Goal: Information Seeking & Learning: Learn about a topic

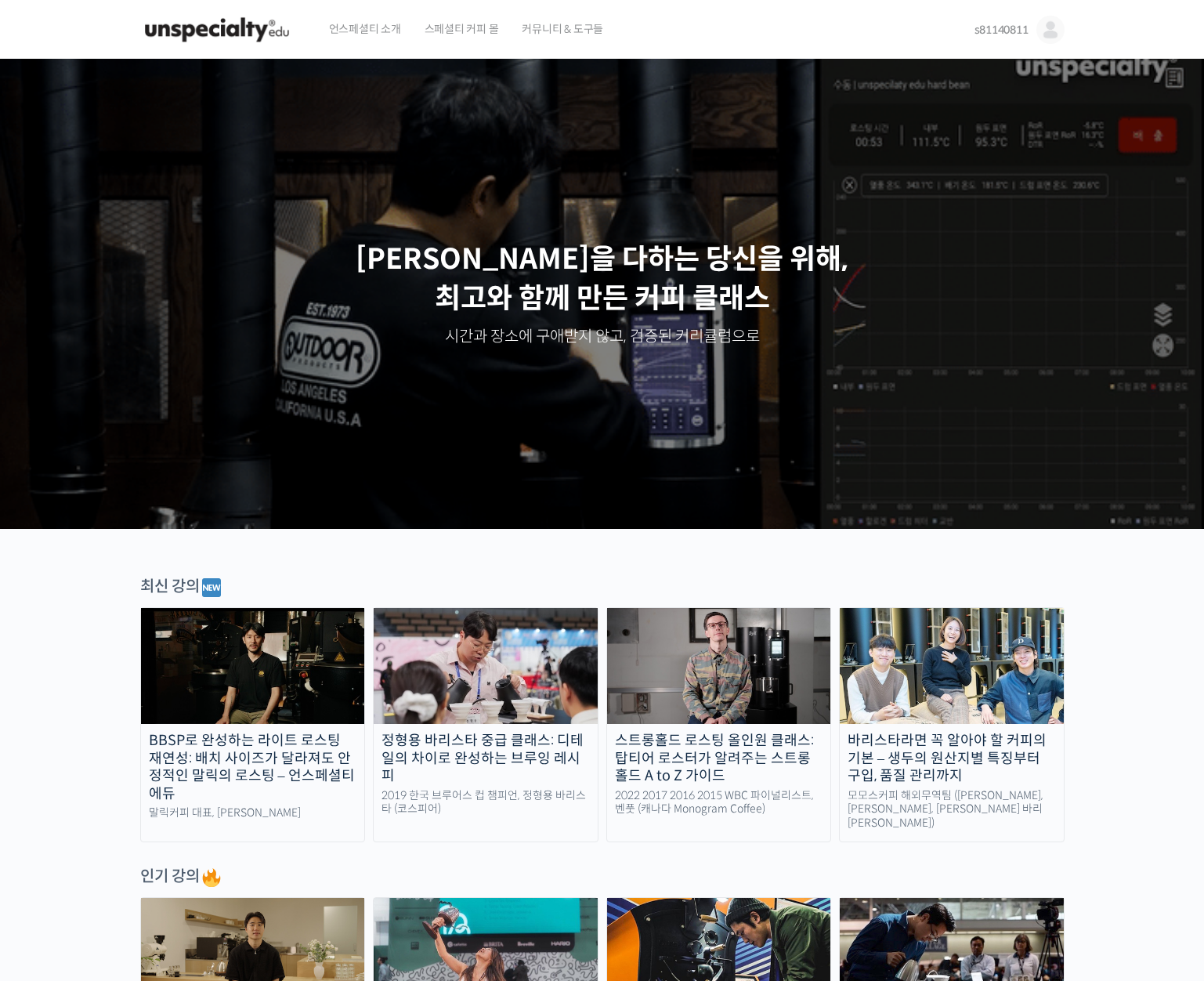
click at [984, 22] on span "s81140811" at bounding box center [1001, 29] width 54 height 14
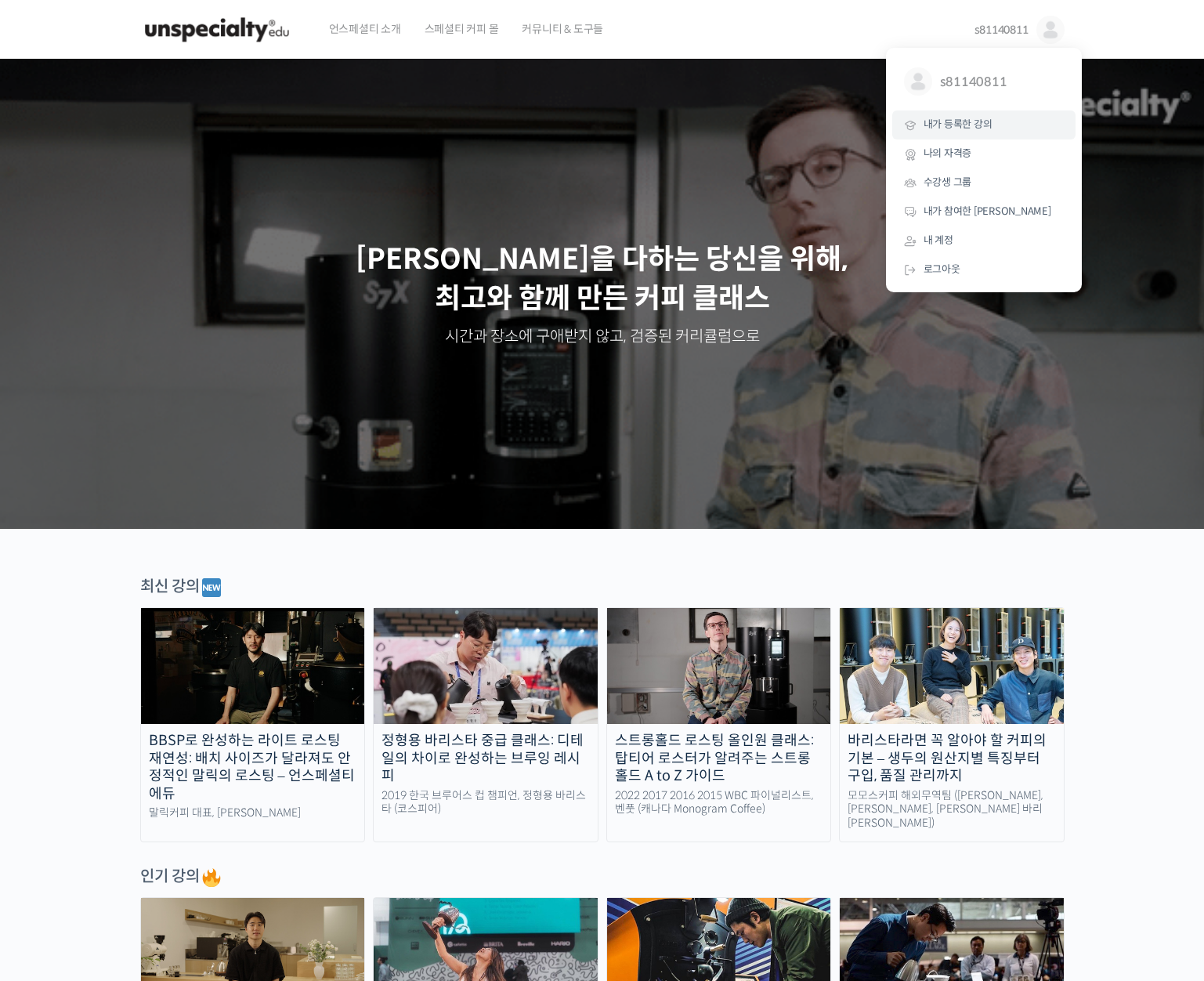
click at [991, 129] on span "내가 등록한 강의" at bounding box center [958, 124] width 69 height 13
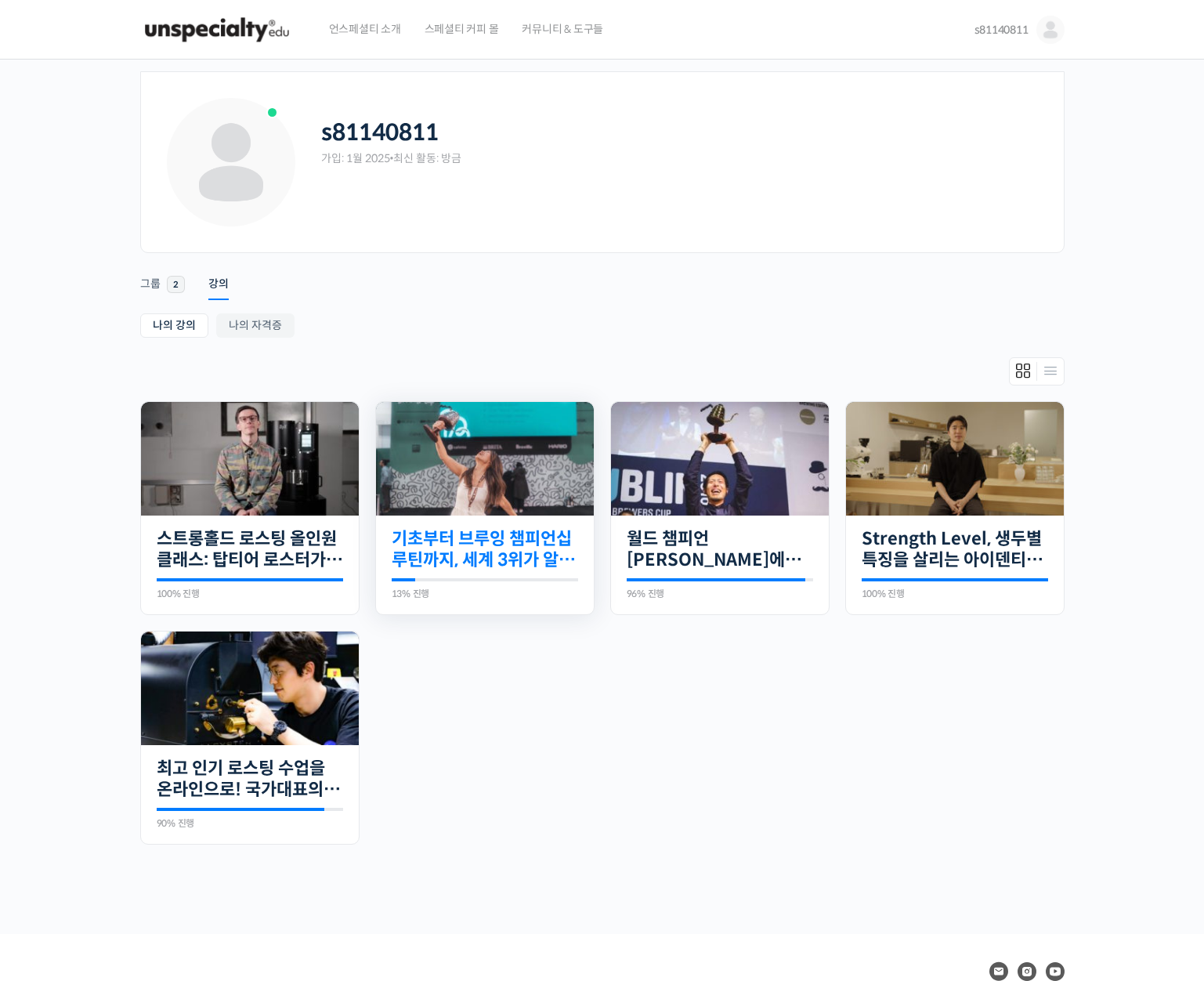
click at [453, 534] on link "기초부터 브루잉 챔피언십 루틴까지, 세계 3위가 알려주는 핸드드립의 모든 것" at bounding box center [484, 550] width 187 height 43
click at [305, 551] on link "스트롱홀드 로스팅 올인원 클래스: 탑티어 로스터가 알려주는 스트롱홀드 A to Z 가이드" at bounding box center [250, 550] width 187 height 43
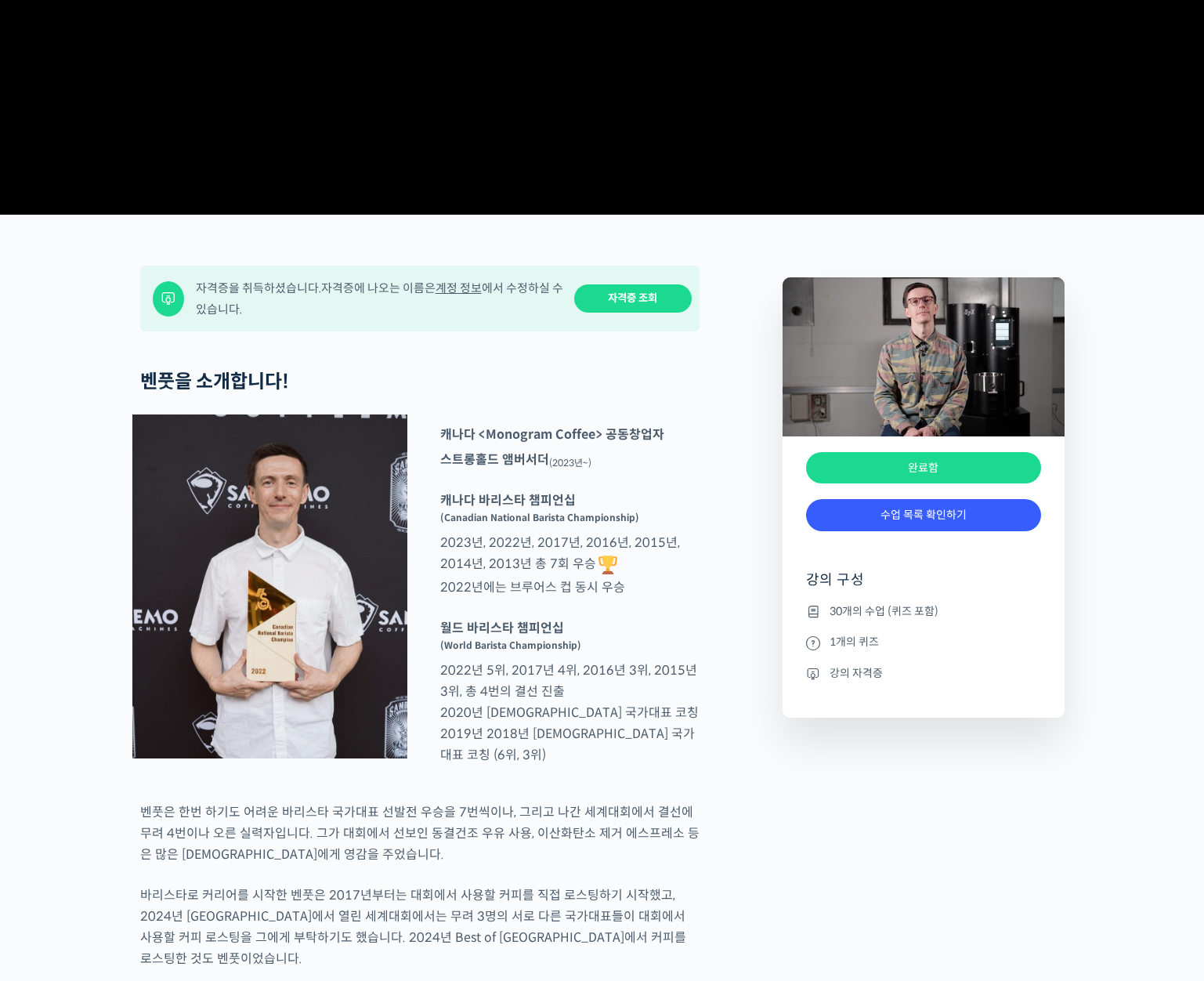
click at [870, 532] on link "수업 목록 확인하기" at bounding box center [923, 515] width 235 height 32
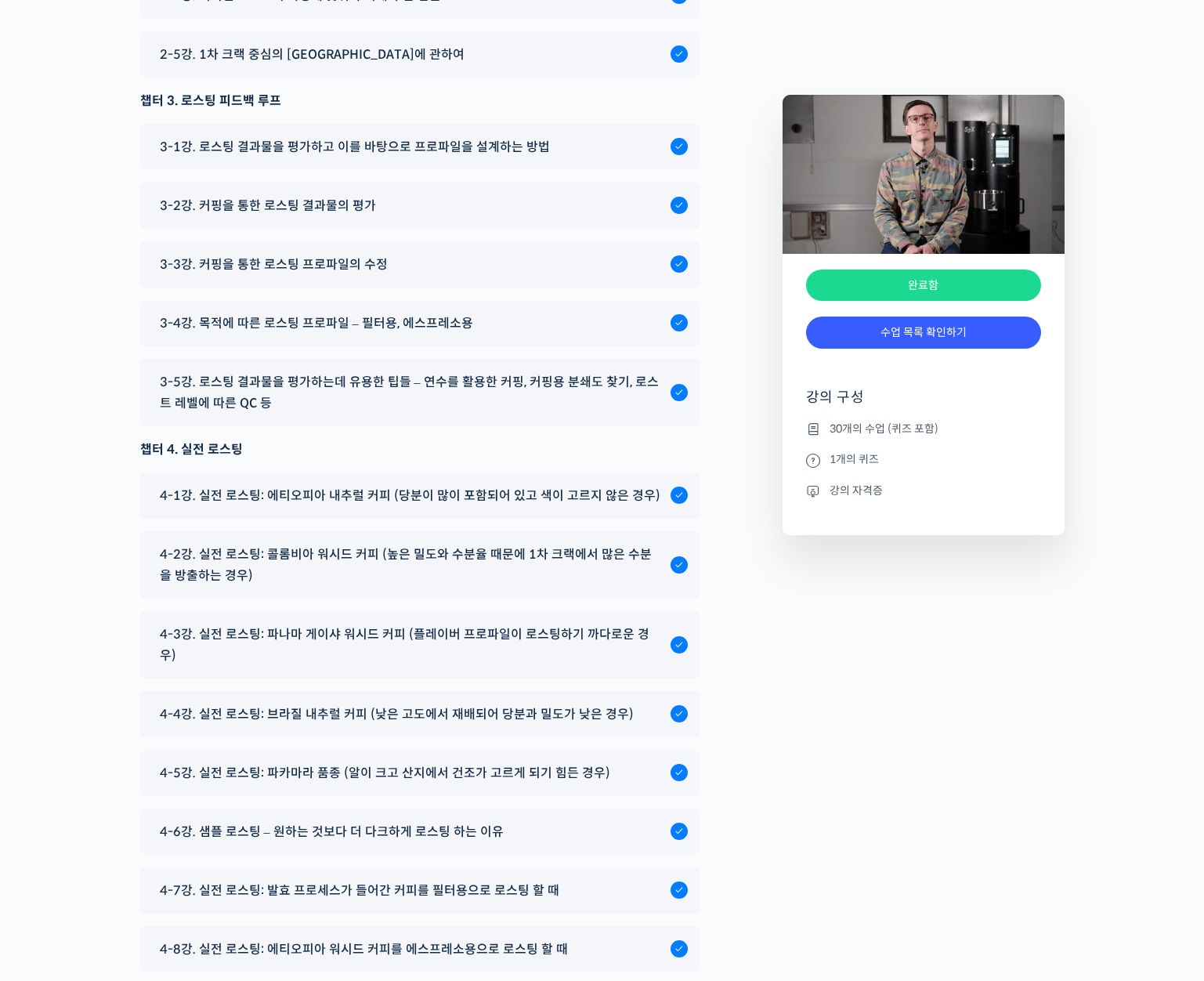
scroll to position [8459, 0]
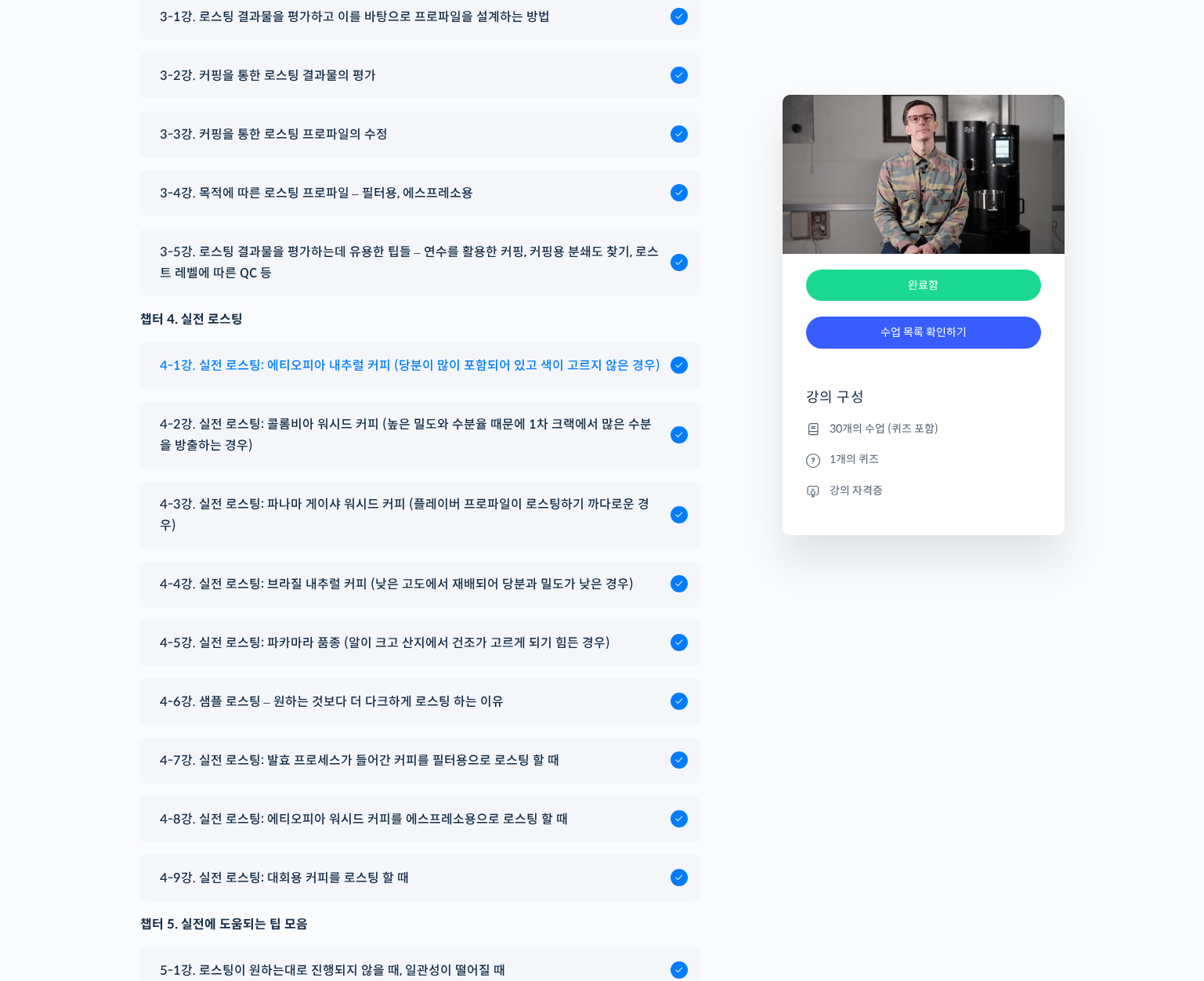
click at [333, 376] on span "4-1강. 실전 로스팅: 에티오피아 내추럴 커피 (당분이 많이 포함되어 있고 색이 고르지 않은 경우)" at bounding box center [410, 366] width 501 height 22
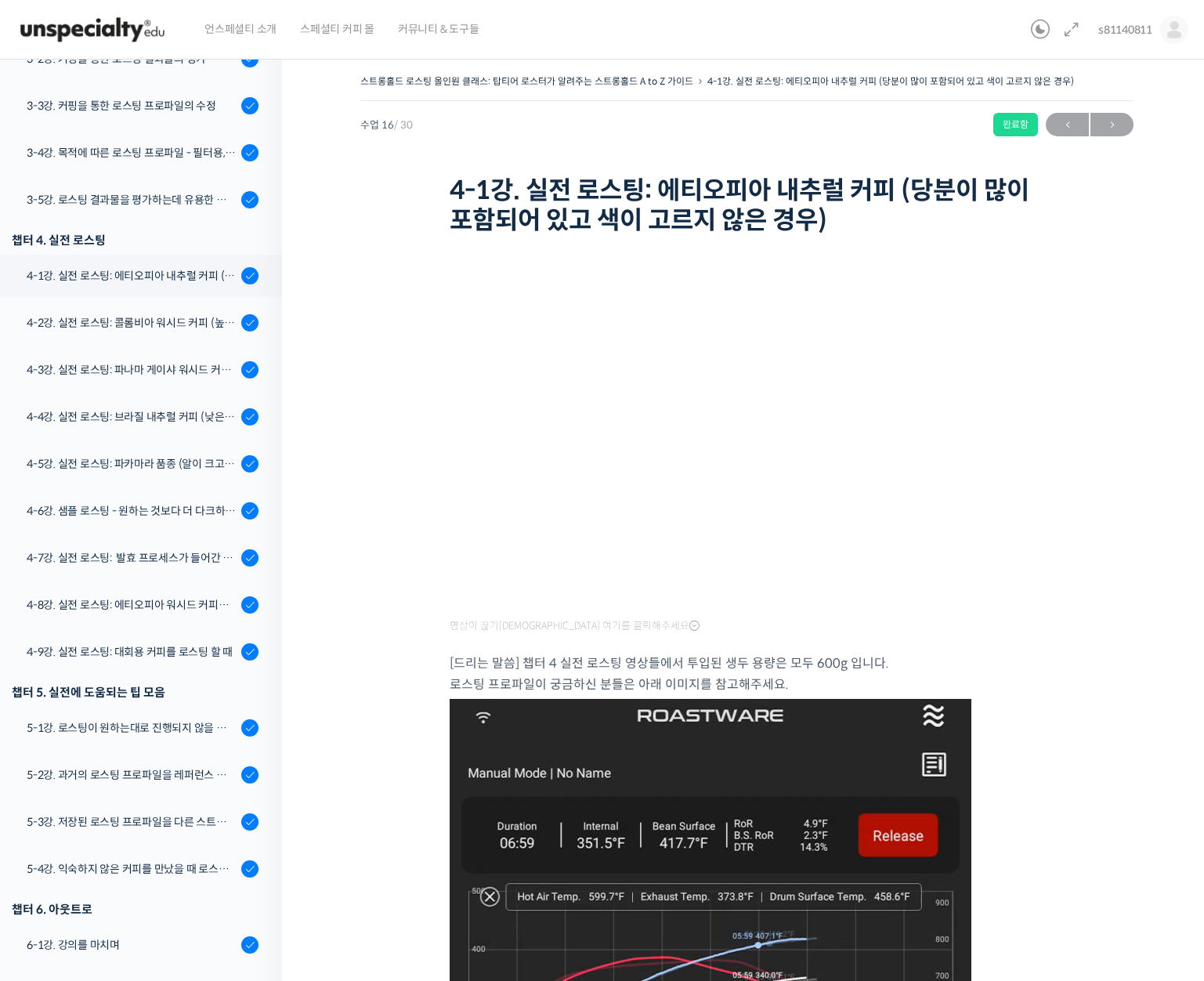
scroll to position [755, 0]
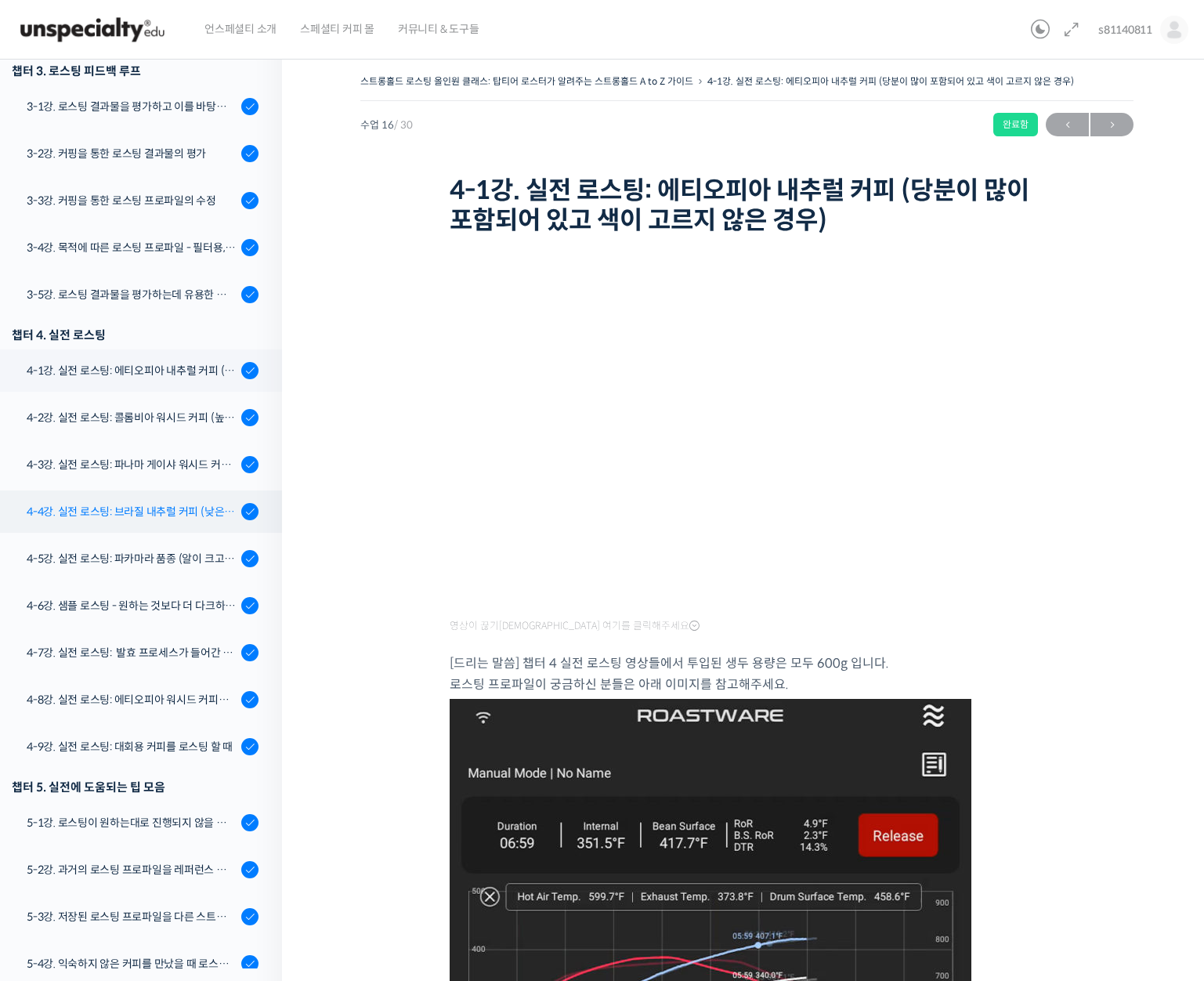
click at [170, 527] on link "4-4강. 실전 로스팅: 브라질 내추럴 커피 (낮은 고도에서 재배되어 당분과 밀도가 낮은 경우)" at bounding box center [138, 511] width 290 height 42
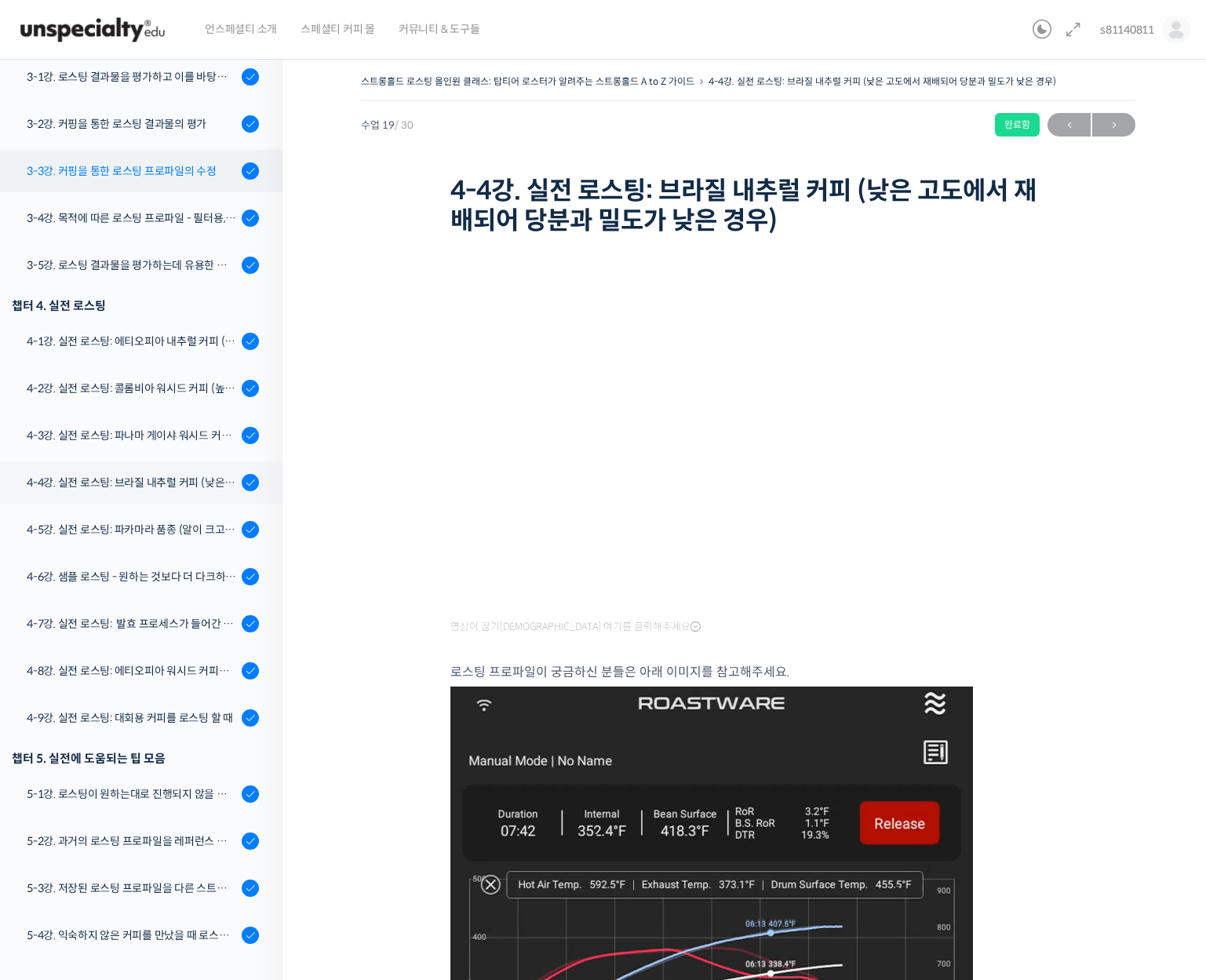
scroll to position [781, 0]
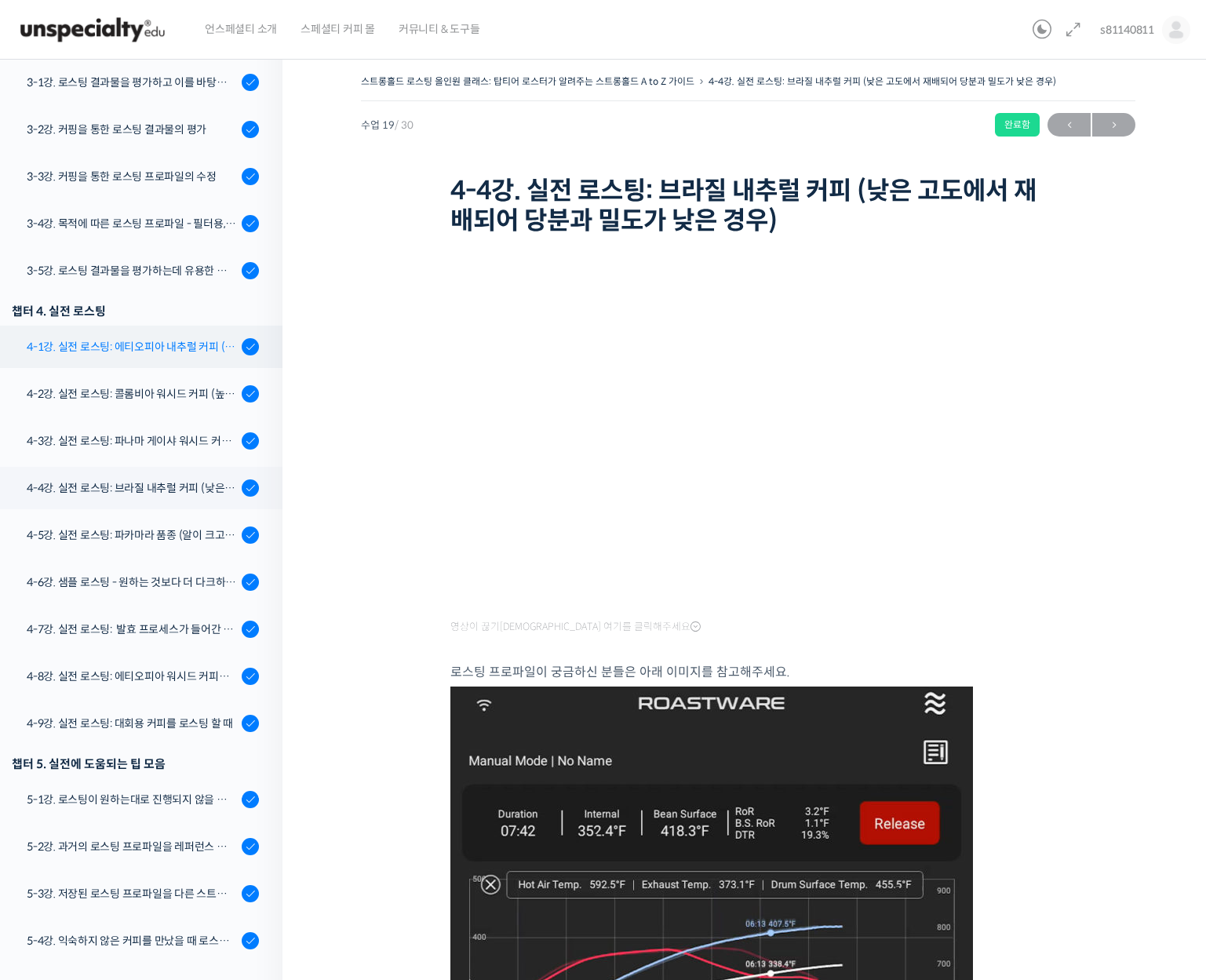
click at [128, 354] on div "4-1강. 실전 로스팅: 에티오피아 내추럴 커피 (당분이 많이 포함되어 있고 색이 고르지 않은 경우)" at bounding box center [131, 346] width 210 height 17
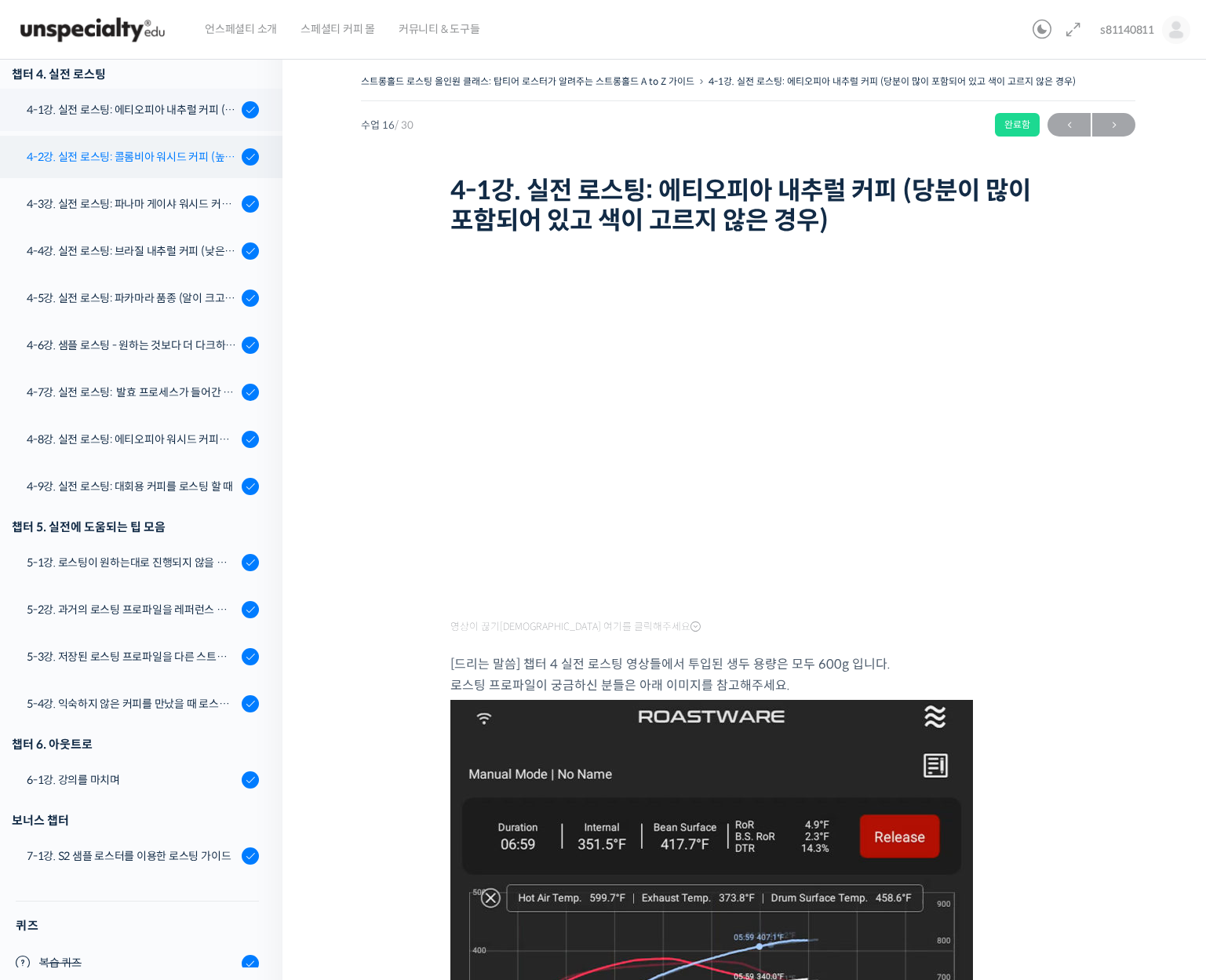
click at [145, 171] on link "4-2강. 실전 로스팅: 콜롬비아 워시드 커피 (높은 밀도와 수분율 때문에 1차 크랙에서 많은 수분을 방출하는 경우)" at bounding box center [138, 156] width 291 height 42
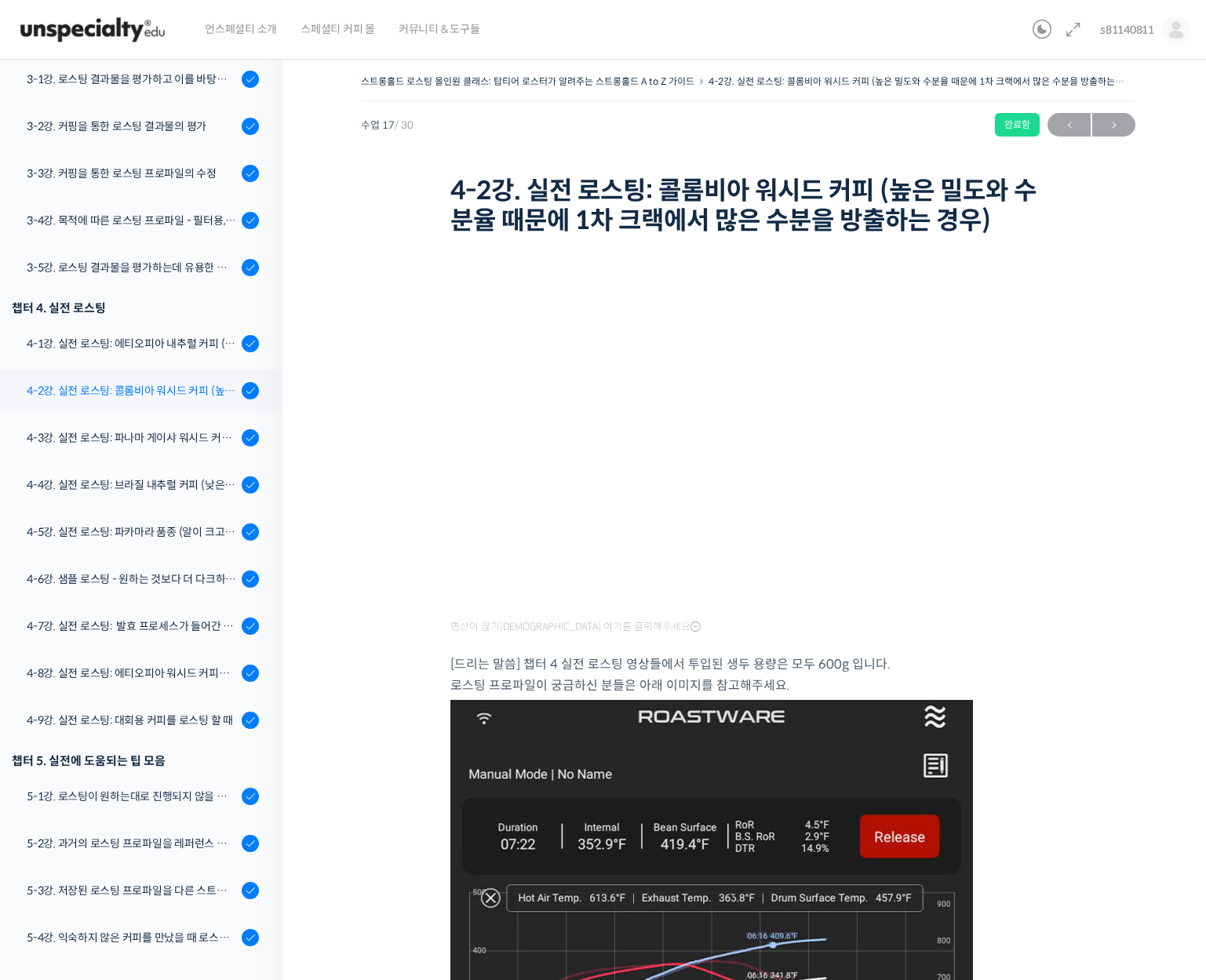
scroll to position [783, 0]
click at [141, 431] on div "4-3강. 실전 로스팅: 파나마 게이샤 워시드 커피 (플레이버 프로파일이 로스팅하기 까다로운 경우)" at bounding box center [131, 439] width 210 height 17
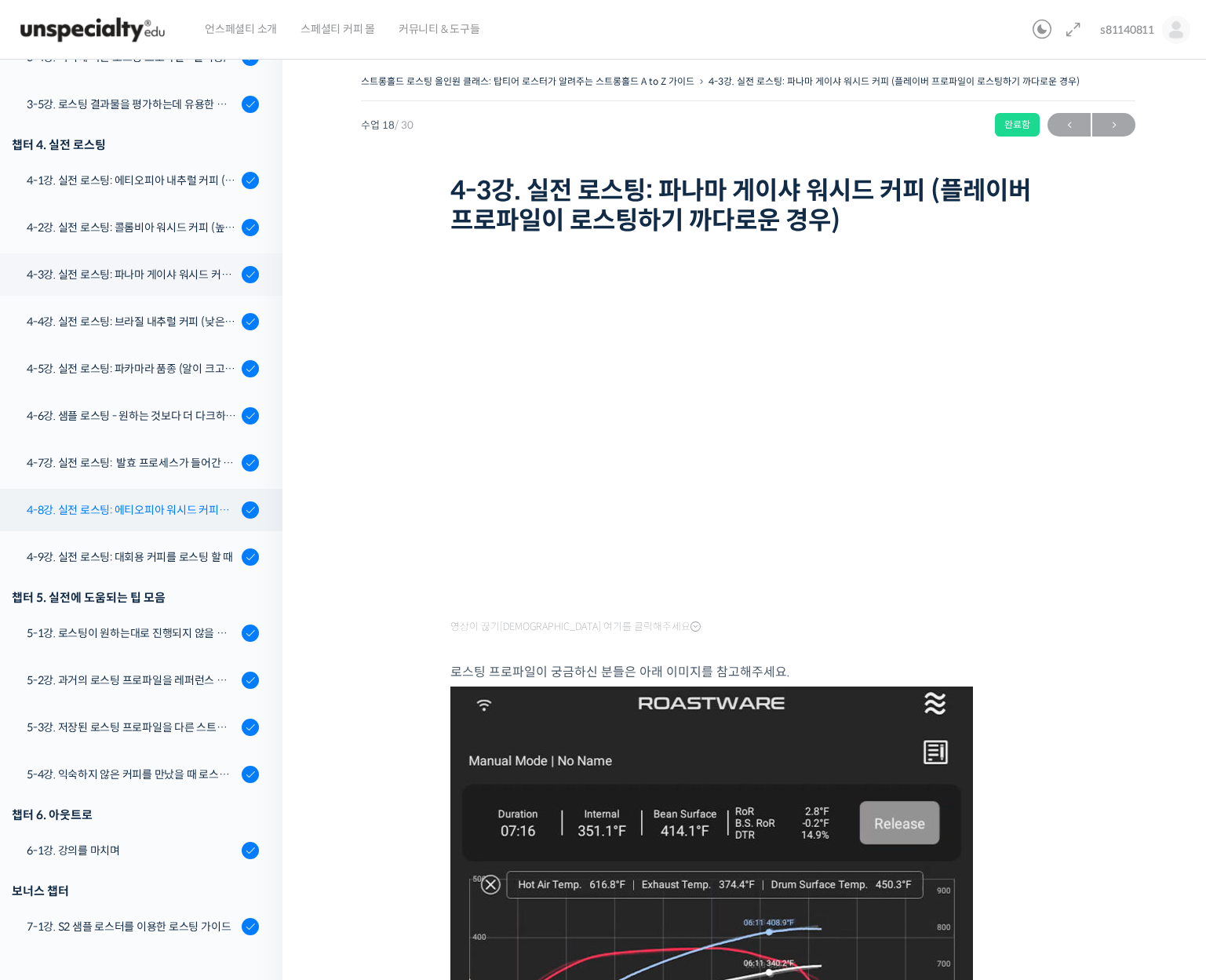
scroll to position [914, 0]
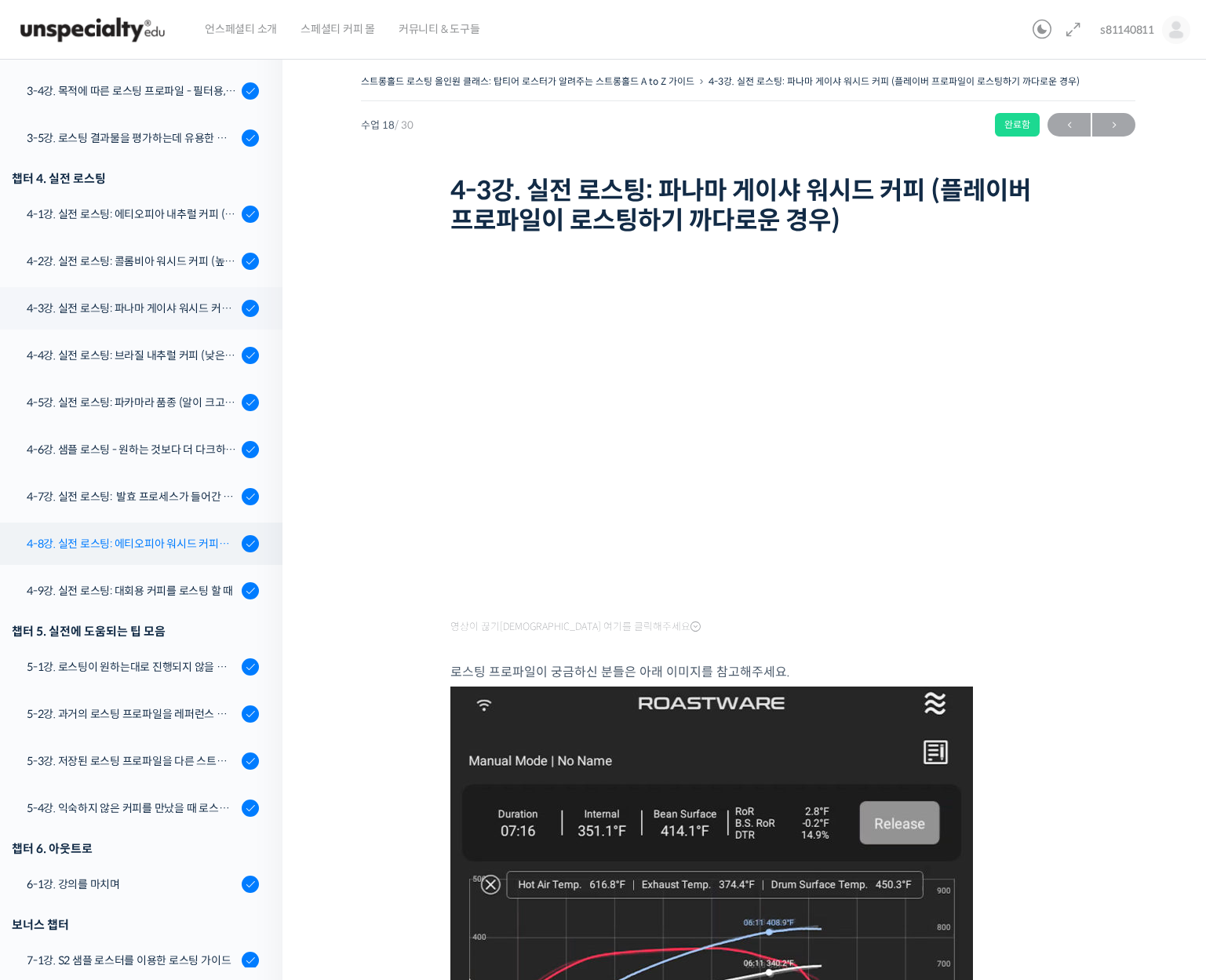
click at [174, 530] on link "4-8강. 실전 로스팅: 에티오피아 워시드 커피를 에스프레소용으로 로스팅 할 때" at bounding box center [138, 543] width 291 height 42
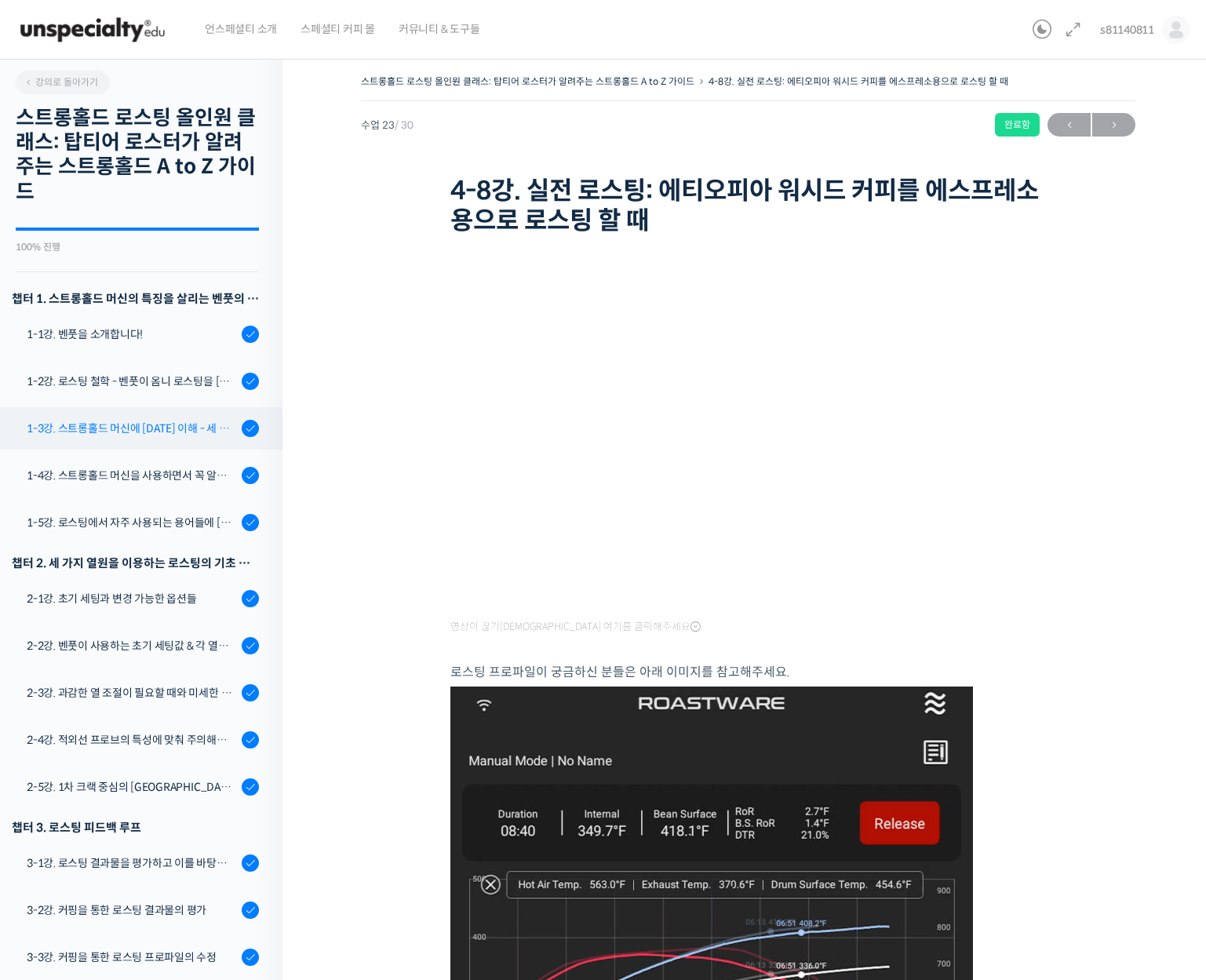
click at [178, 433] on div "1-3강. 스트롱홀드 머신에 [DATE] 이해 - 세 가지 열원이 만들어내는 변화" at bounding box center [131, 428] width 210 height 17
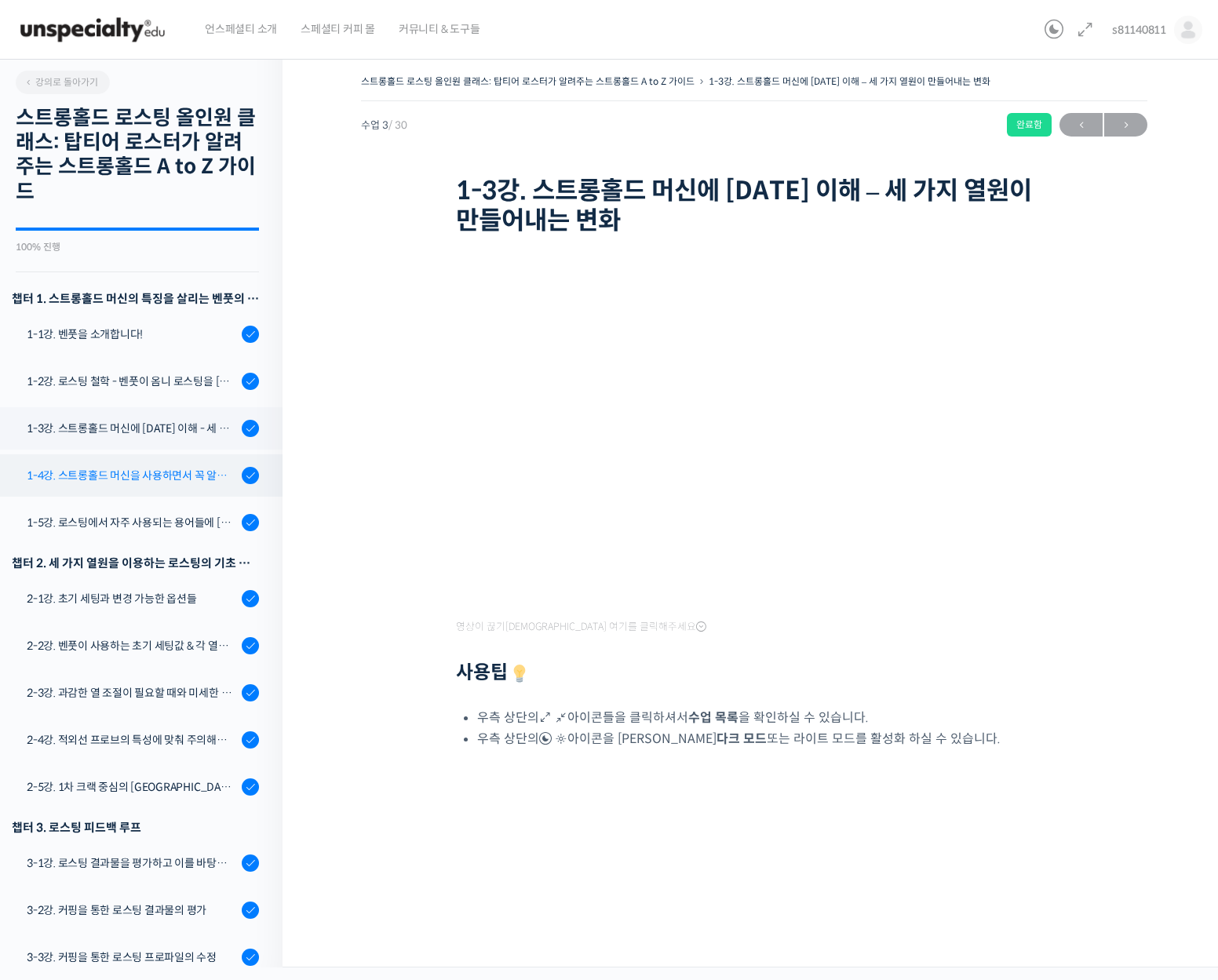
click at [155, 488] on link "1-4강. 스트롱홀드 머신을 사용하면서 꼭 알고 있어야 할 유의사항" at bounding box center [138, 475] width 291 height 42
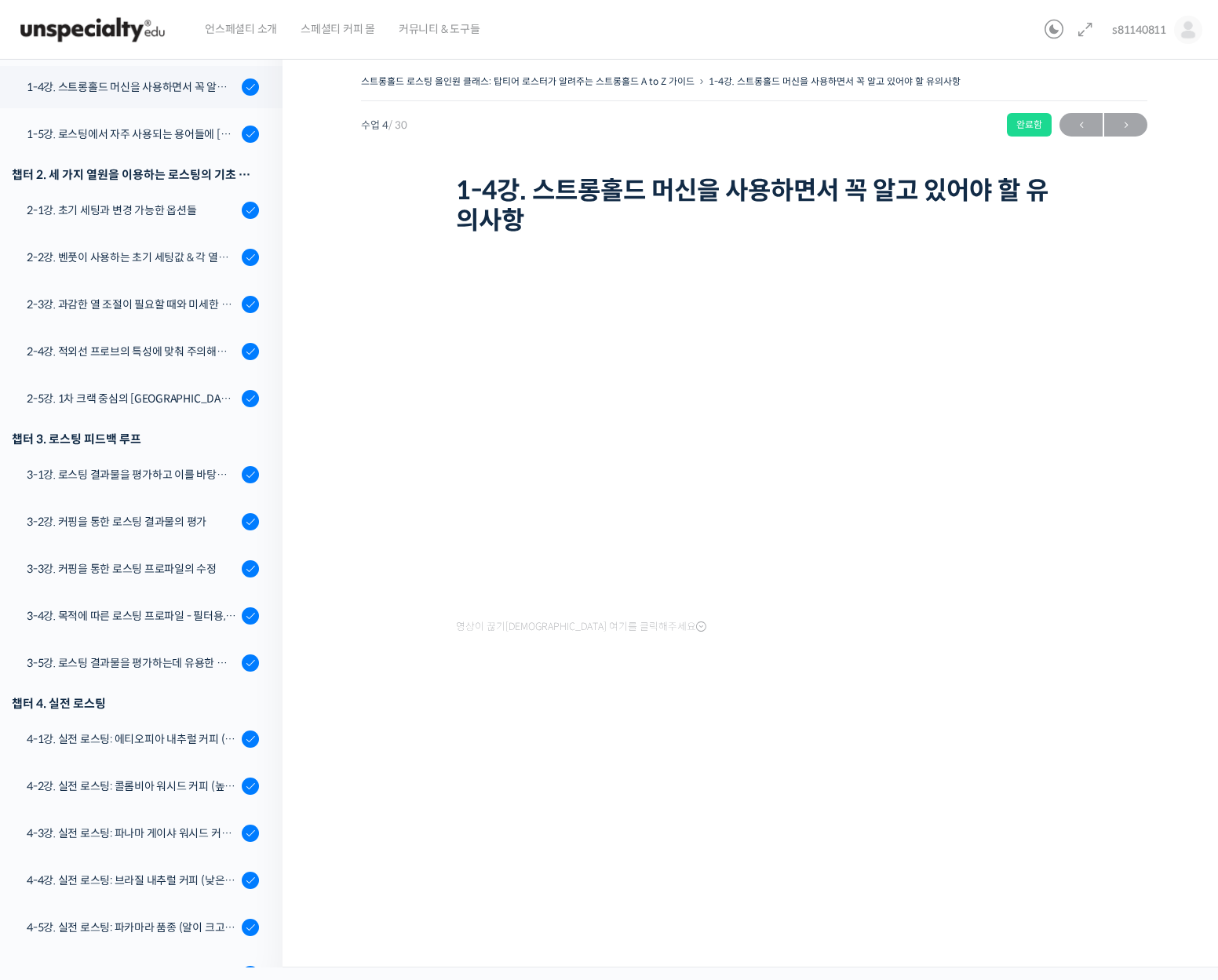
scroll to position [394, 0]
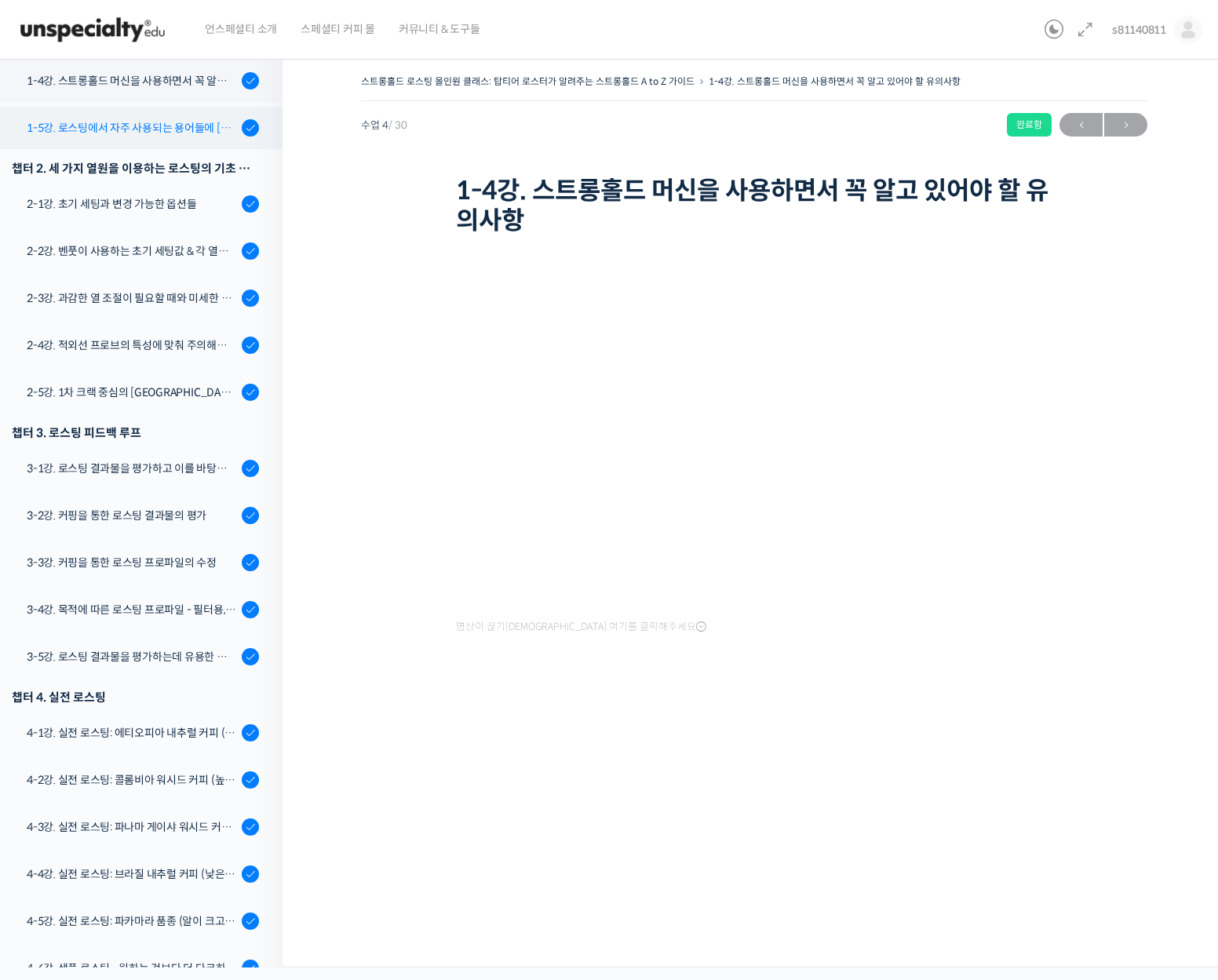
click at [153, 140] on link "1-5강. 로스팅에서 자주 사용되는 용어들에 [DATE] 이해" at bounding box center [138, 127] width 291 height 42
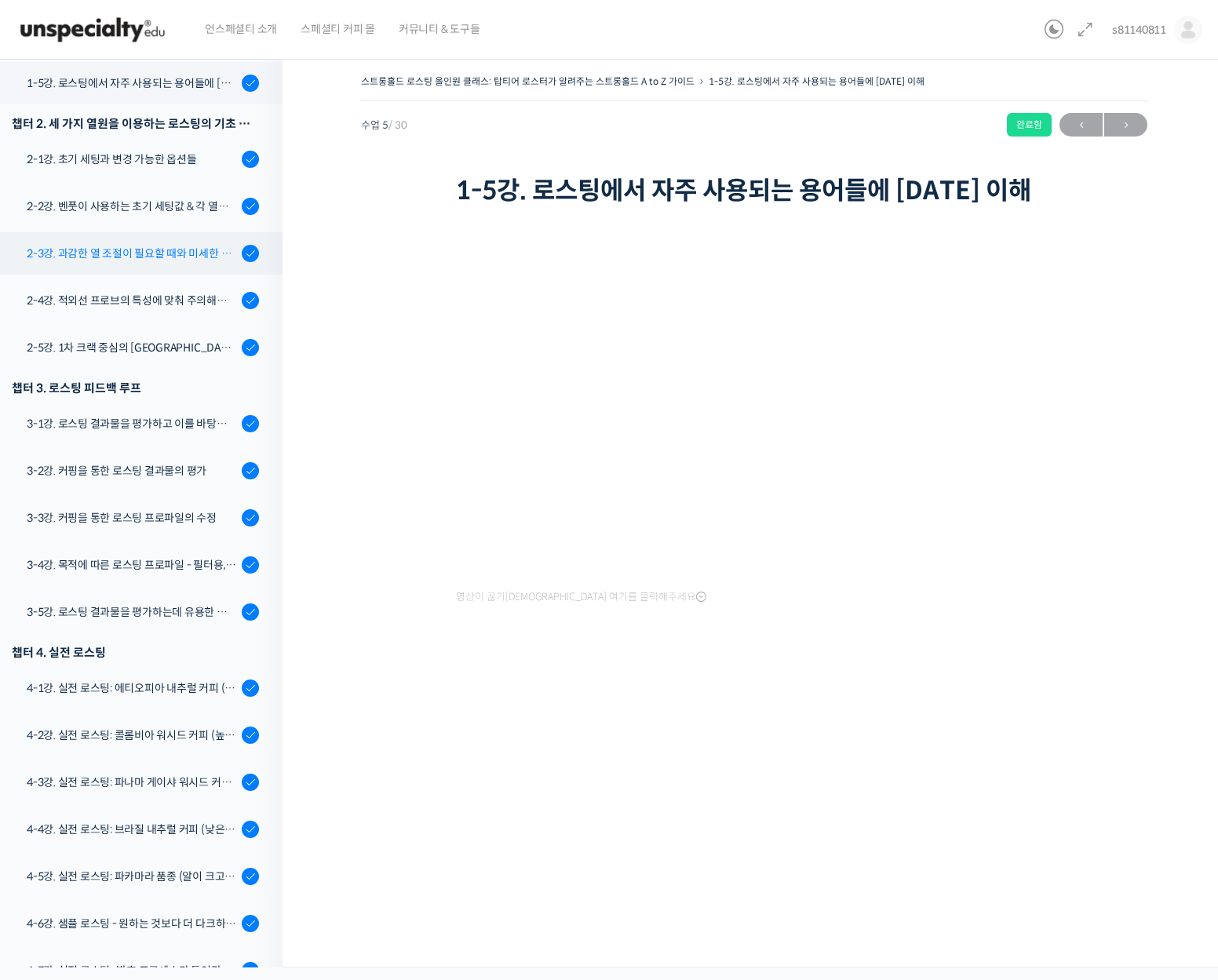
scroll to position [442, 0]
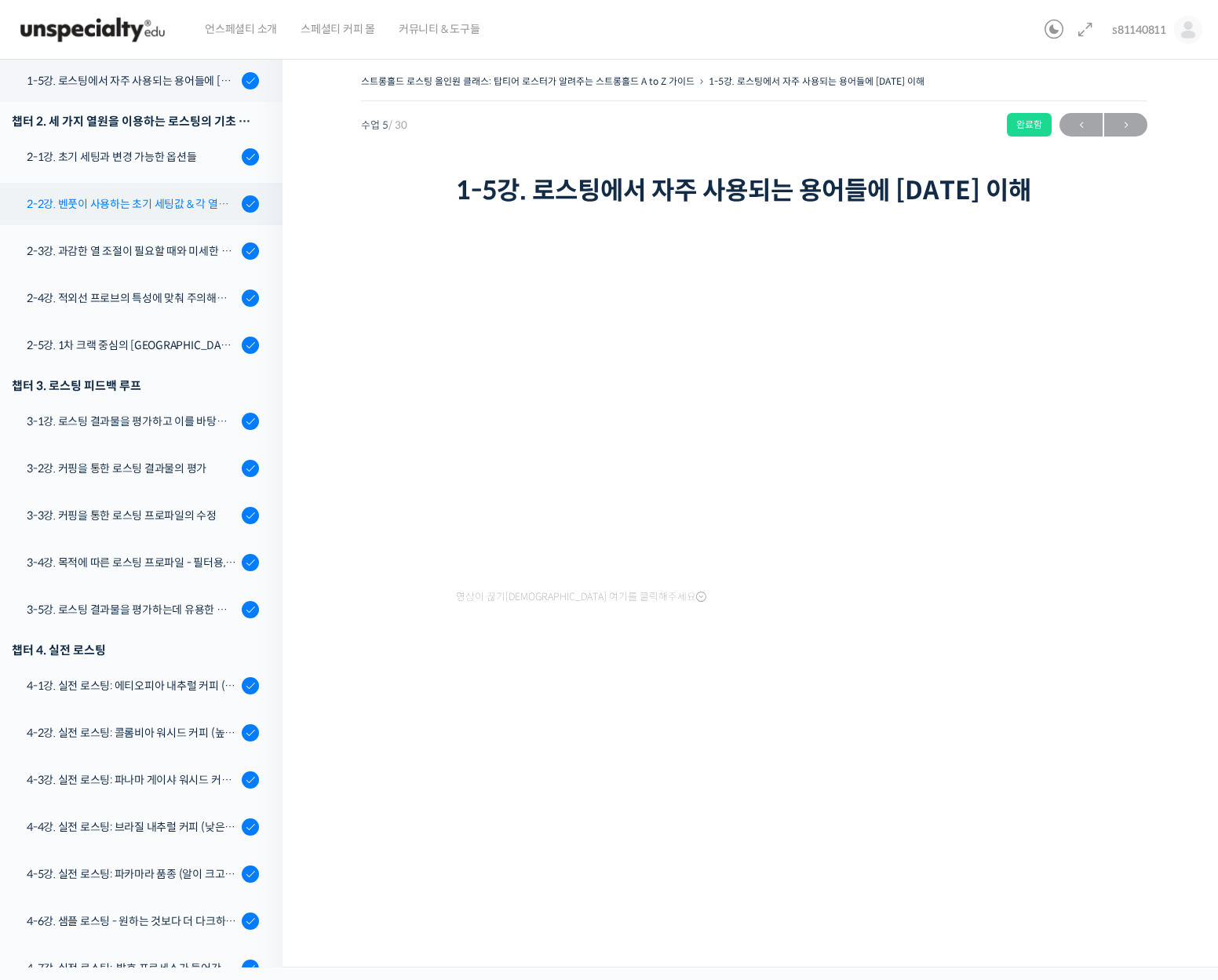
click at [160, 200] on div "2-2강. 벤풋이 사용하는 초기 세팅값 & 각 열원이 하는 역할" at bounding box center [131, 203] width 210 height 17
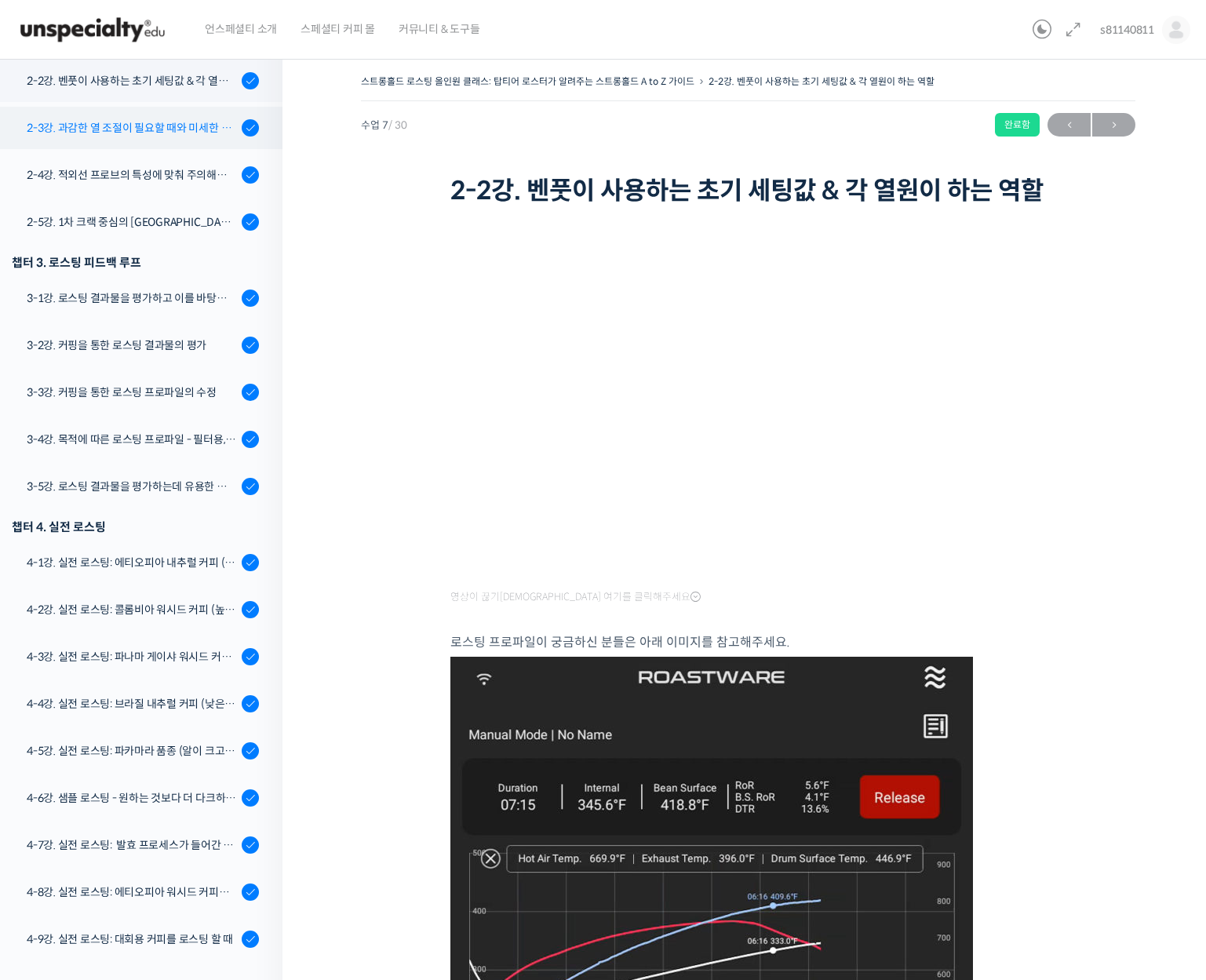
click at [148, 128] on div "2-3강. 과감한 열 조절이 필요할 때와 미세한 열 조절이 필요할 때" at bounding box center [131, 128] width 210 height 17
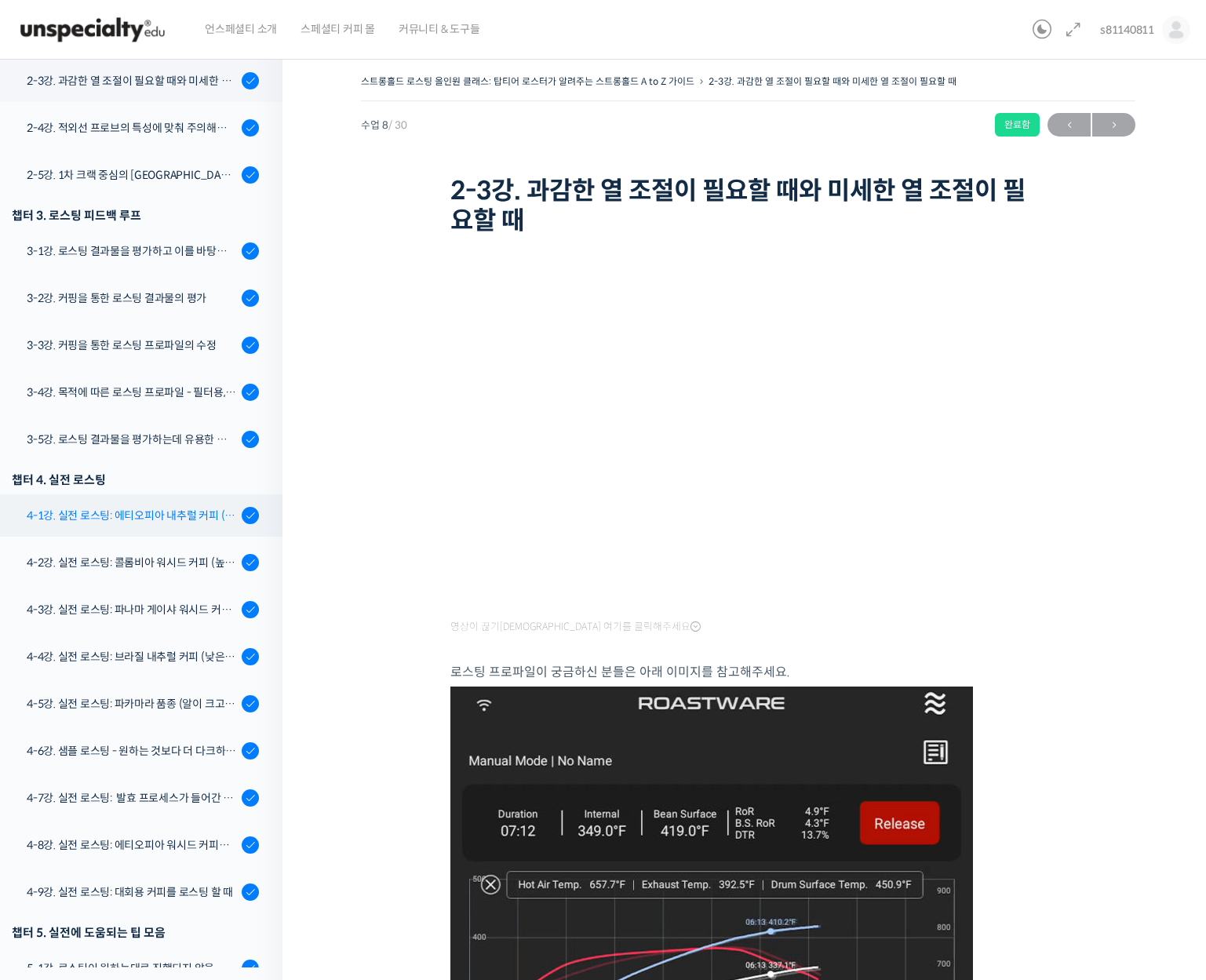
click at [120, 521] on div "4-1강. 실전 로스팅: 에티오피아 내추럴 커피 (당분이 많이 포함되어 있고 색이 고르지 않은 경우)" at bounding box center [131, 515] width 210 height 17
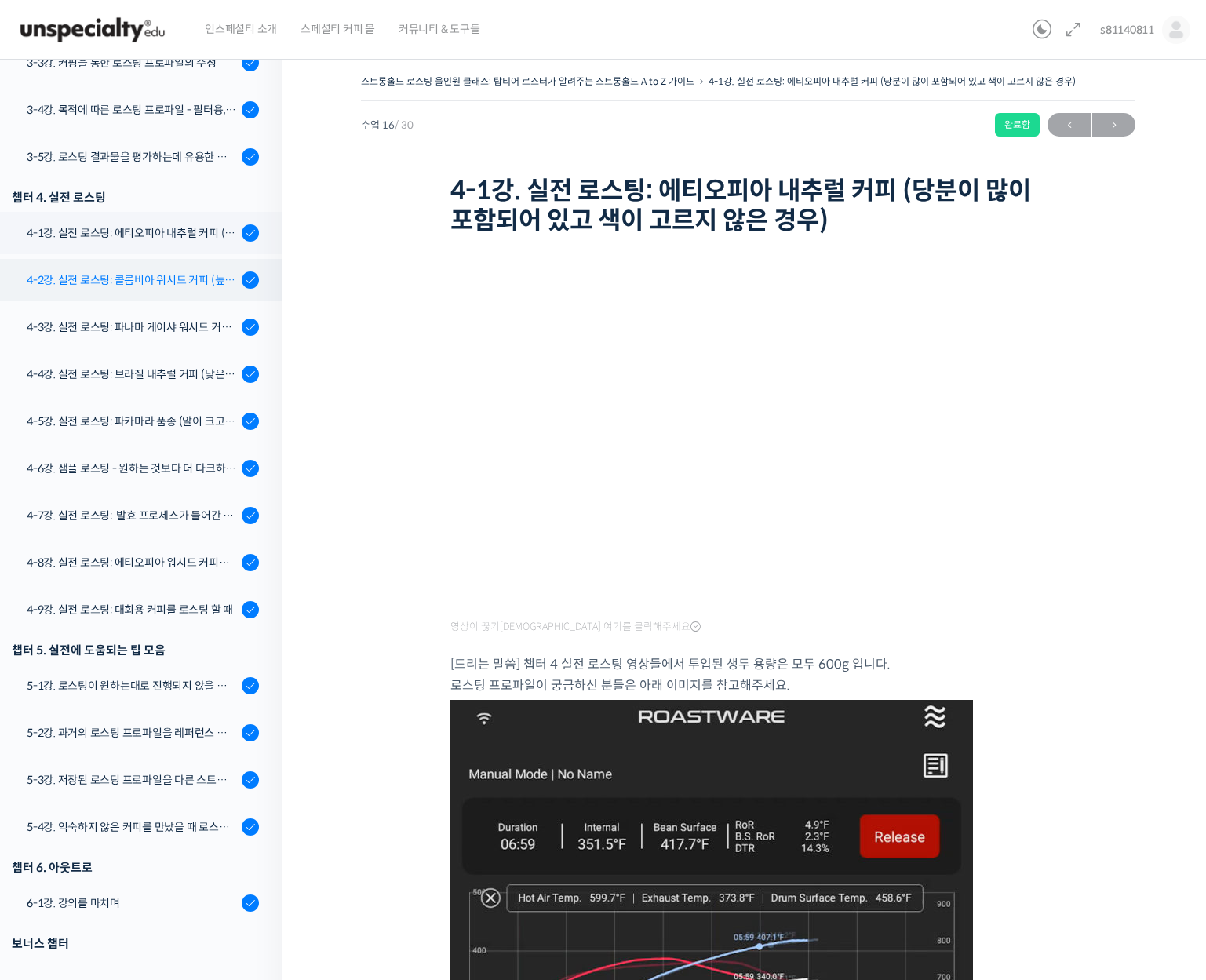
click at [149, 282] on div "4-2강. 실전 로스팅: 콜롬비아 워시드 커피 (높은 밀도와 수분율 때문에 1차 크랙에서 많은 수분을 방출하는 경우)" at bounding box center [131, 280] width 210 height 17
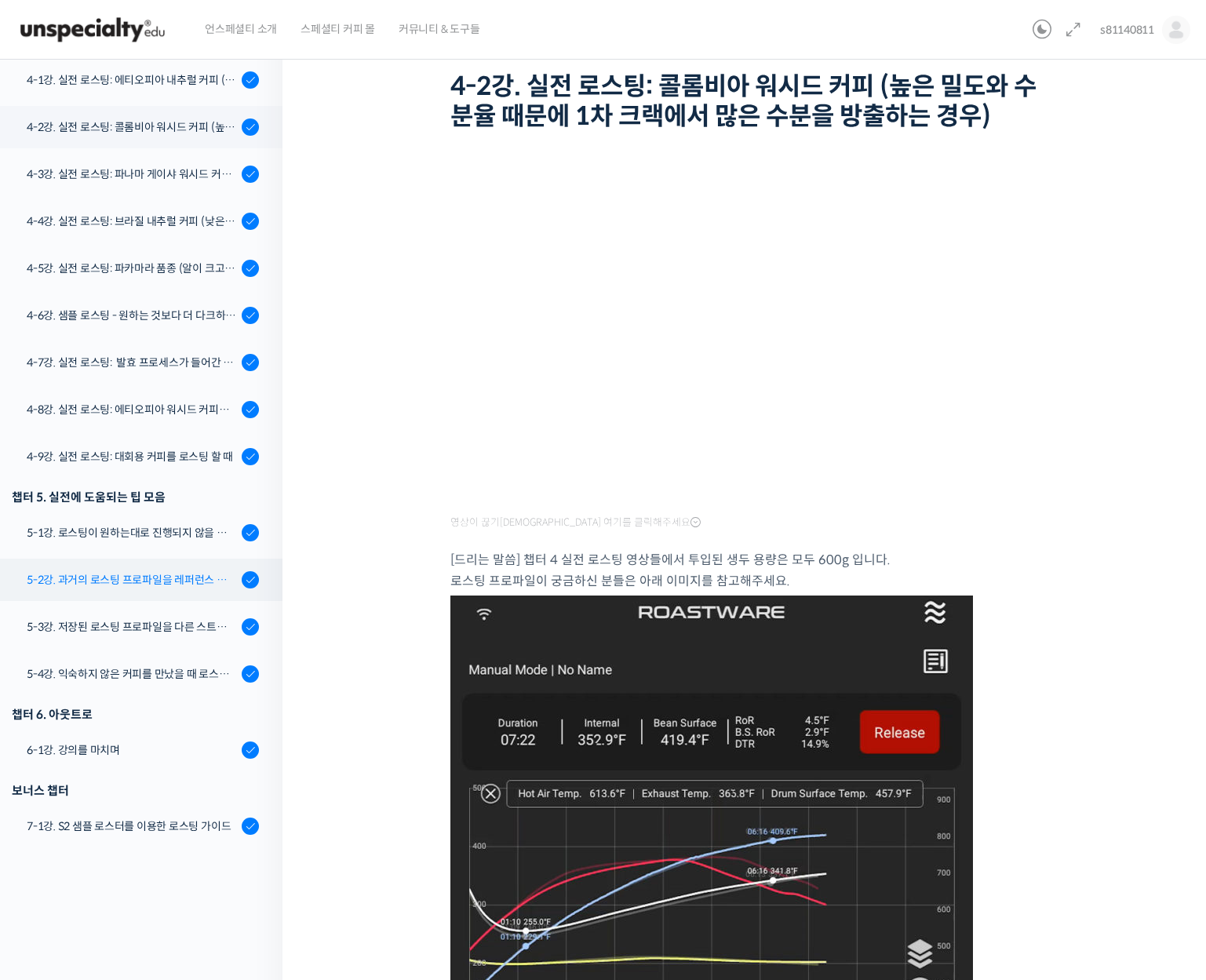
scroll to position [914, 0]
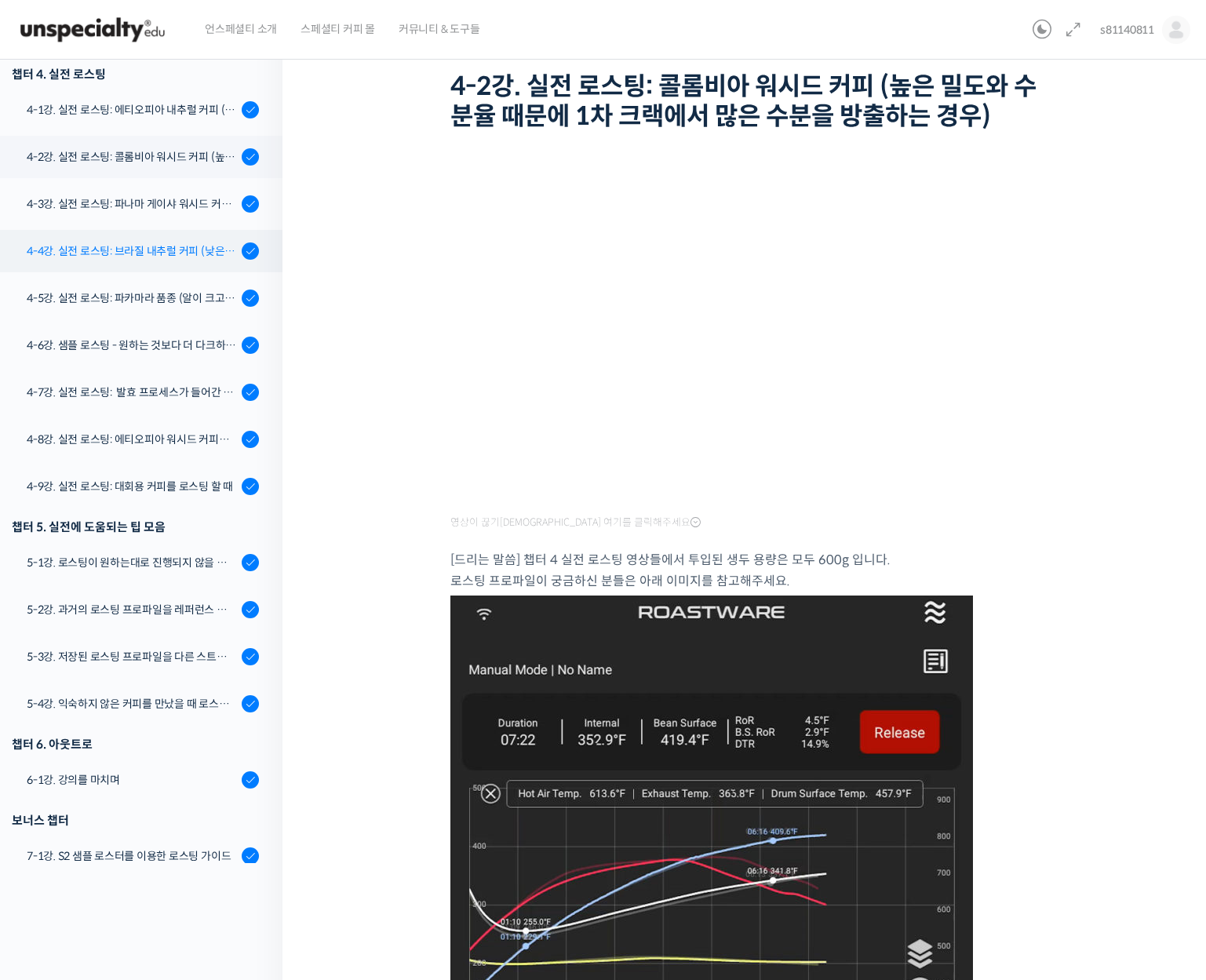
click at [159, 232] on link "4-4강. 실전 로스팅: 브라질 내추럴 커피 (낮은 고도에서 재배되어 당분과 밀도가 낮은 경우)" at bounding box center [138, 251] width 291 height 42
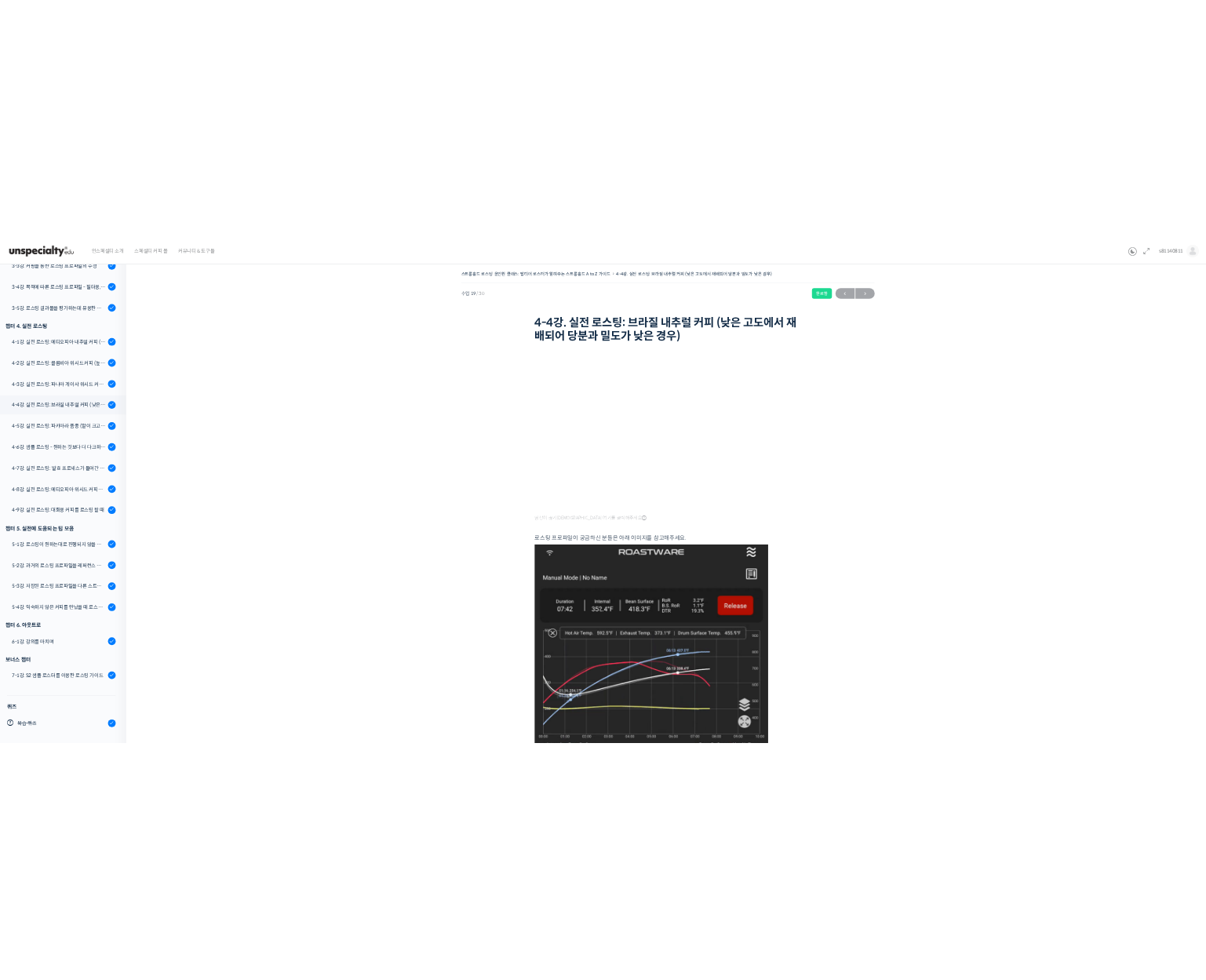
scroll to position [894, 0]
